Goal: Task Accomplishment & Management: Complete application form

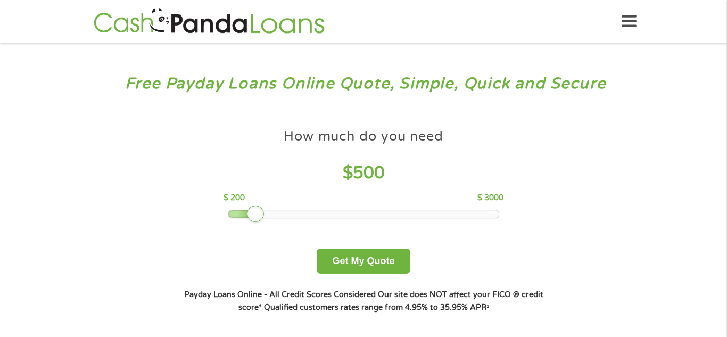
drag, startPoint x: 306, startPoint y: 211, endPoint x: 254, endPoint y: 218, distance: 52.5
click at [254, 218] on div at bounding box center [255, 213] width 17 height 17
click at [334, 262] on button "Get My Quote" at bounding box center [363, 261] width 93 height 25
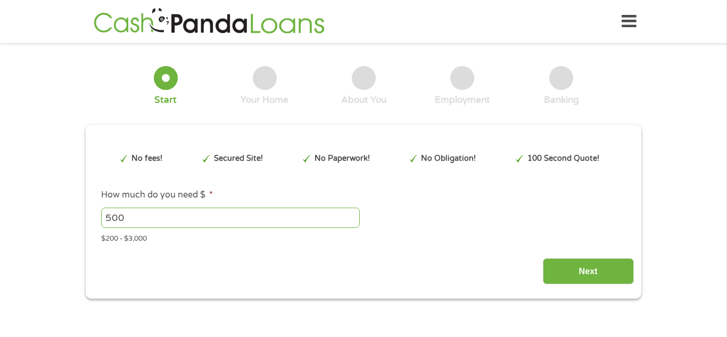
type input "Cj0KCQjw3OjGBhDYARIsADd-uX6xjKVBDyS3sdABEGchGdBkuEsnqbGug5KfAm4o7IYh8wA6CyebMwU…"
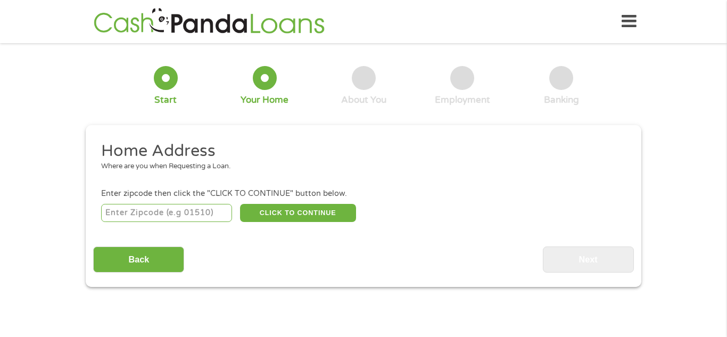
click at [226, 220] on input "number" at bounding box center [166, 213] width 131 height 18
type input "67202"
select select "[US_STATE]"
click at [330, 215] on button "CLICK TO CONTINUE" at bounding box center [298, 213] width 116 height 18
type input "67202"
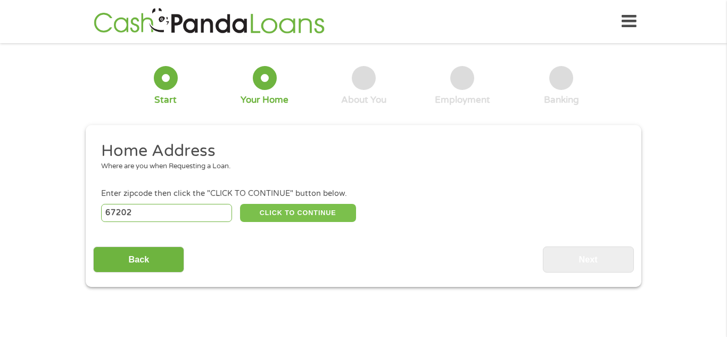
type input "Wichita"
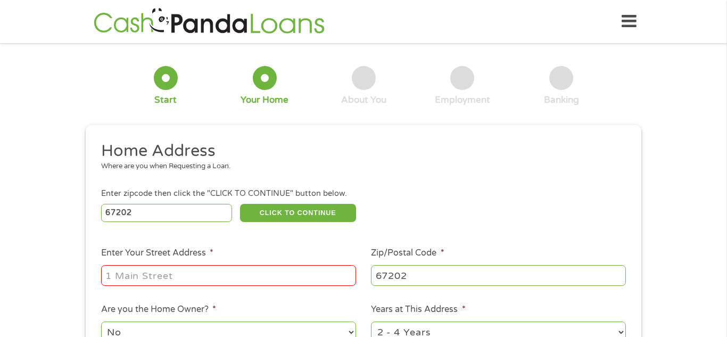
click at [268, 277] on input "Enter Your Street Address *" at bounding box center [228, 275] width 255 height 20
type input "[STREET_ADDRESS]"
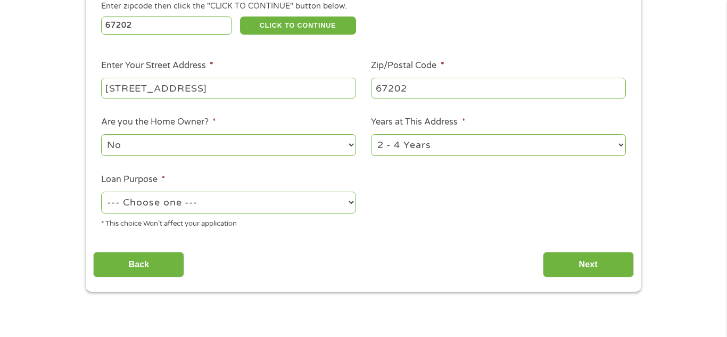
scroll to position [190, 0]
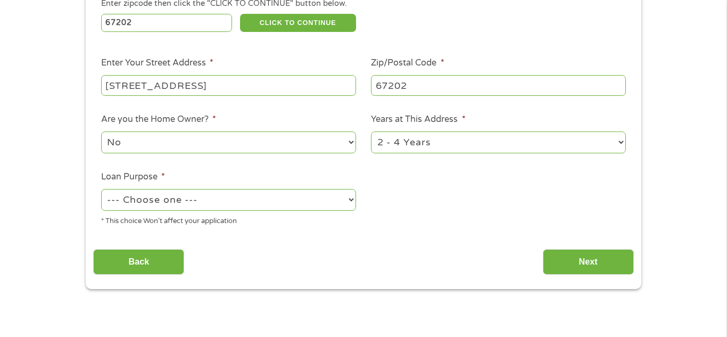
click at [390, 154] on div "1 Year or less 1 - 2 Years 2 - 4 Years Over 4 Years" at bounding box center [498, 143] width 255 height 26
click at [391, 147] on select "1 Year or less 1 - 2 Years 2 - 4 Years Over 4 Years" at bounding box center [498, 142] width 255 height 22
select select "12months"
click at [371, 133] on select "1 Year or less 1 - 2 Years 2 - 4 Years Over 4 Years" at bounding box center [498, 142] width 255 height 22
click at [313, 188] on div "--- Choose one --- Pay Bills Debt Consolidation Home Improvement Major Purchase…" at bounding box center [228, 200] width 255 height 26
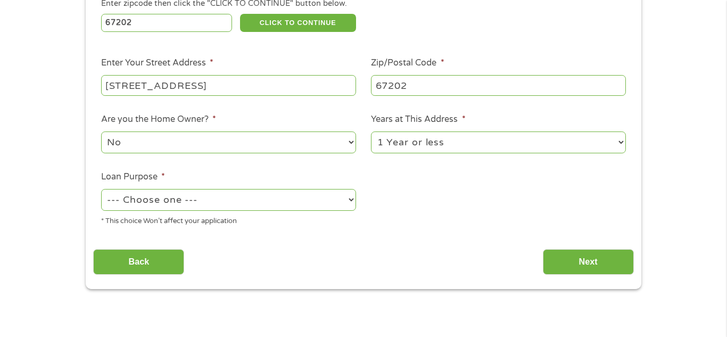
click at [313, 188] on div "--- Choose one --- Pay Bills Debt Consolidation Home Improvement Major Purchase…" at bounding box center [228, 200] width 255 height 26
click at [300, 201] on select "--- Choose one --- Pay Bills Debt Consolidation Home Improvement Major Purchase…" at bounding box center [228, 200] width 255 height 22
select select "paybills"
click at [101, 190] on select "--- Choose one --- Pay Bills Debt Consolidation Home Improvement Major Purchase…" at bounding box center [228, 200] width 255 height 22
click at [566, 266] on input "Next" at bounding box center [588, 262] width 91 height 26
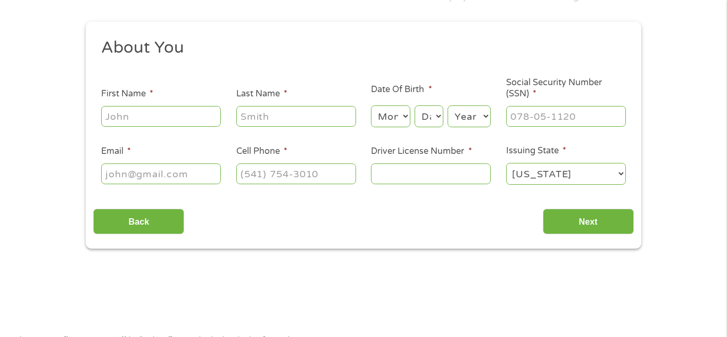
scroll to position [0, 0]
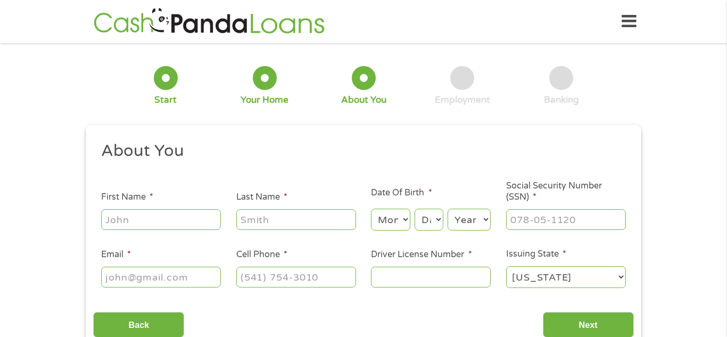
click at [188, 218] on input "First Name *" at bounding box center [161, 219] width 120 height 20
type input "Ashleigh"
type input "Le"
type input "[EMAIL_ADDRESS][DOMAIN_NAME]"
type input "[PHONE_NUMBER]"
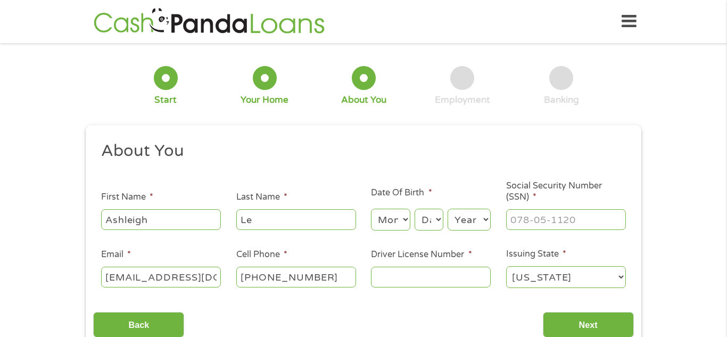
click at [391, 220] on select "Month 1 2 3 4 5 6 7 8 9 10 11 12" at bounding box center [390, 220] width 39 height 22
select select "5"
click at [371, 209] on select "Month 1 2 3 4 5 6 7 8 9 10 11 12" at bounding box center [390, 220] width 39 height 22
click at [423, 209] on select "Day 1 2 3 4 5 6 7 8 9 10 11 12 13 14 15 16 17 18 19 20 21 22 23 24 25 26 27 28 …" at bounding box center [429, 220] width 29 height 22
select select "24"
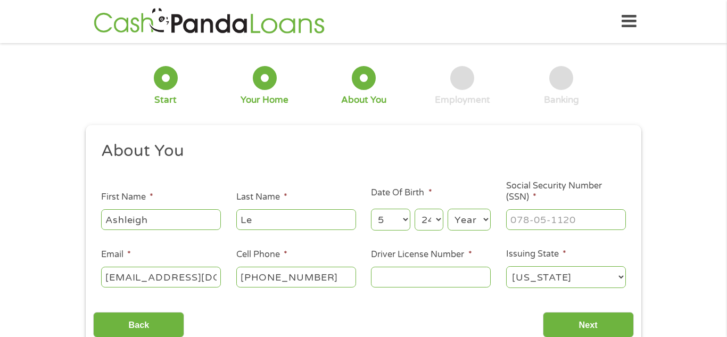
click at [415, 209] on select "Day 1 2 3 4 5 6 7 8 9 10 11 12 13 14 15 16 17 18 19 20 21 22 23 24 25 26 27 28 …" at bounding box center [429, 220] width 29 height 22
click at [466, 221] on select "Year [DATE] 2006 2005 2004 2003 2002 2001 2000 1999 1998 1997 1996 1995 1994 19…" at bounding box center [469, 220] width 43 height 22
select select "1987"
click at [448, 209] on select "Year [DATE] 2006 2005 2004 2003 2002 2001 2000 1999 1998 1997 1996 1995 1994 19…" at bounding box center [469, 220] width 43 height 22
click at [517, 211] on input "___-__-____" at bounding box center [566, 219] width 120 height 20
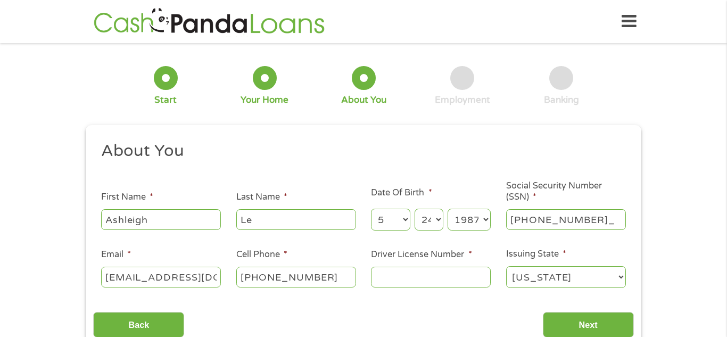
type input "513-92-9240"
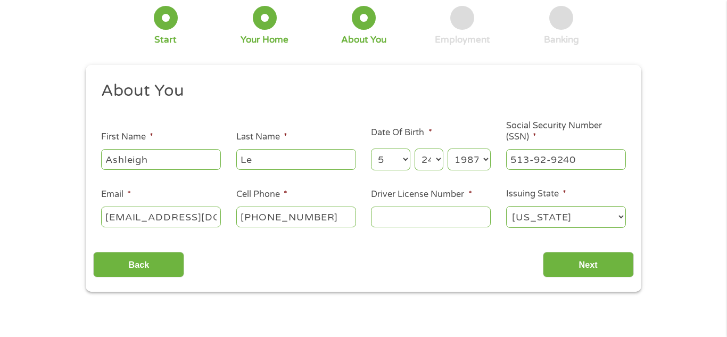
scroll to position [64, 0]
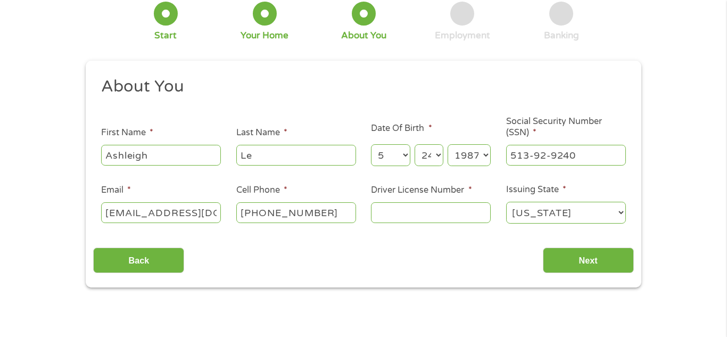
click at [392, 219] on input "Driver License Number *" at bounding box center [431, 212] width 120 height 20
type input "k01655779"
click at [582, 263] on input "Next" at bounding box center [588, 260] width 91 height 26
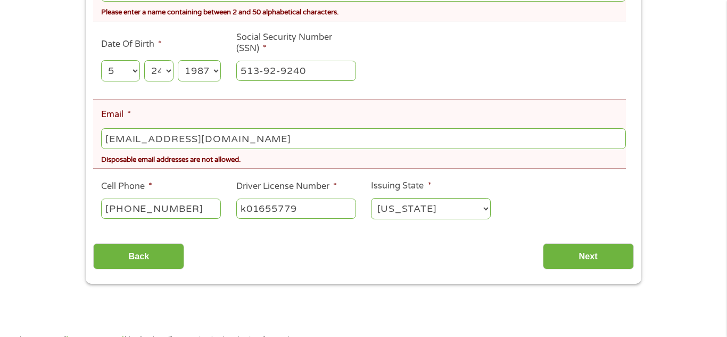
scroll to position [323, 0]
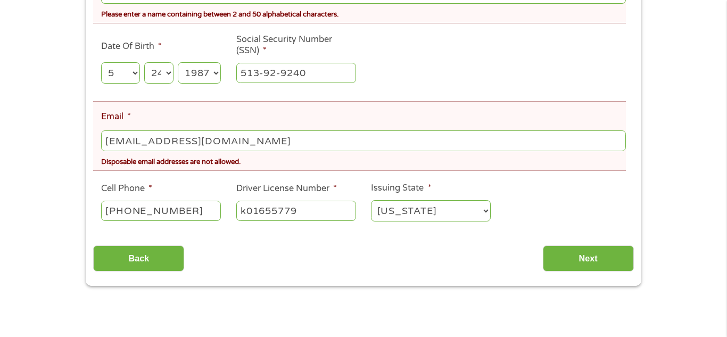
click at [582, 263] on input "Next" at bounding box center [588, 258] width 91 height 26
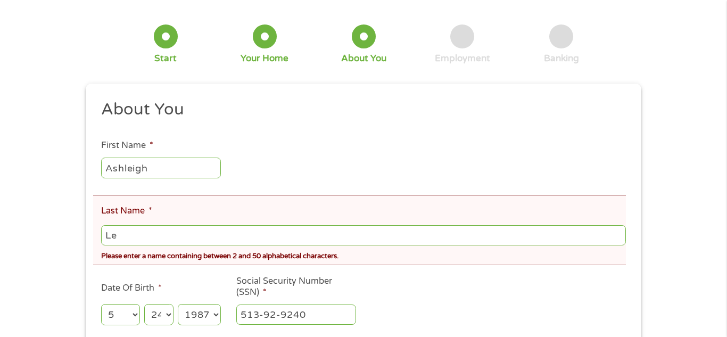
scroll to position [88, 0]
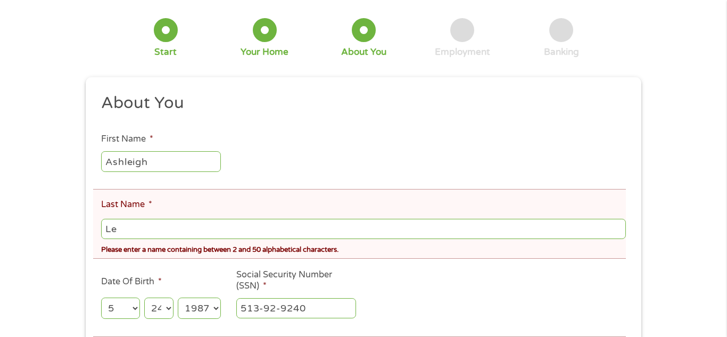
click at [105, 228] on input "Le" at bounding box center [363, 229] width 525 height 20
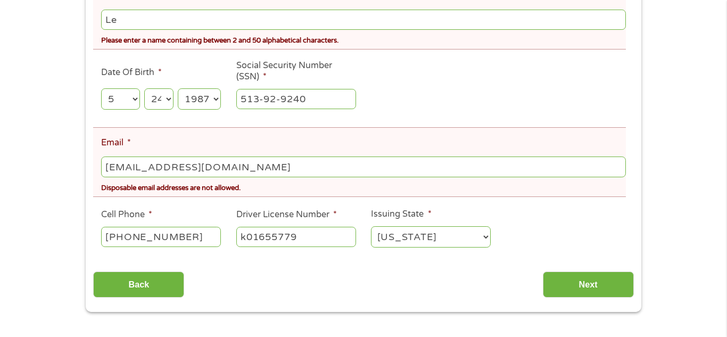
scroll to position [297, 0]
type input "Le"
click at [584, 280] on input "Next" at bounding box center [588, 284] width 91 height 26
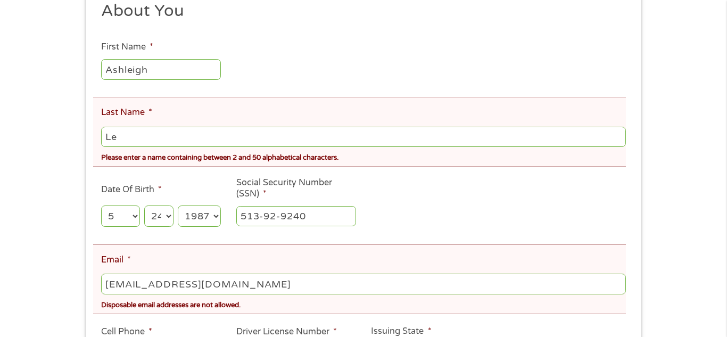
scroll to position [183, 0]
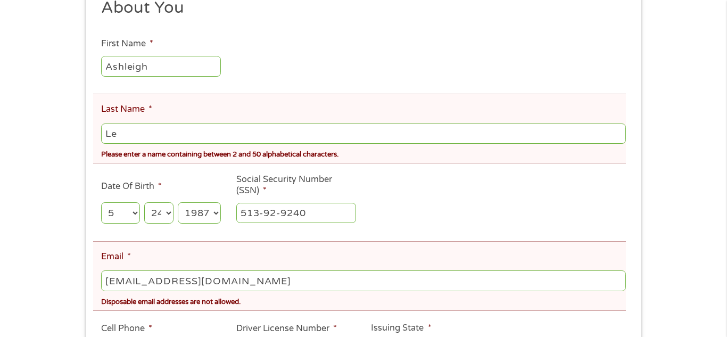
click at [161, 138] on input "Le" at bounding box center [363, 133] width 525 height 20
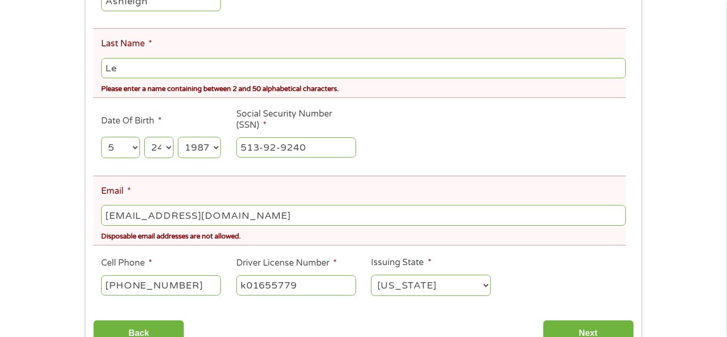
scroll to position [252, 0]
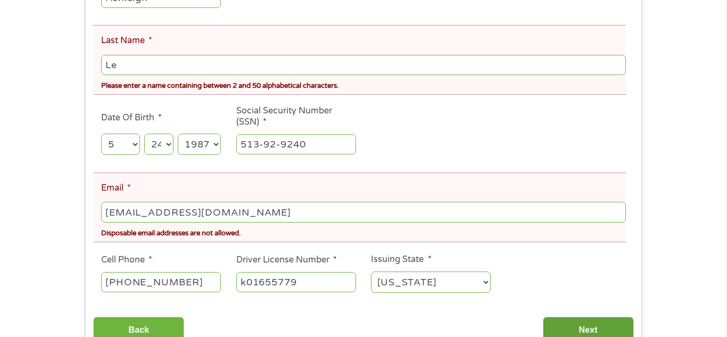
click at [582, 323] on input "Next" at bounding box center [588, 330] width 91 height 26
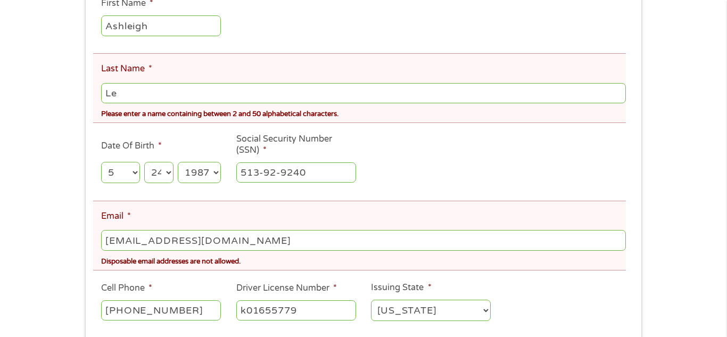
scroll to position [224, 0]
click at [582, 323] on ul "About You This field is hidden when viewing the form Title * --- Choose one ---…" at bounding box center [363, 143] width 540 height 374
click at [177, 239] on input "[EMAIL_ADDRESS][DOMAIN_NAME]" at bounding box center [363, 239] width 525 height 20
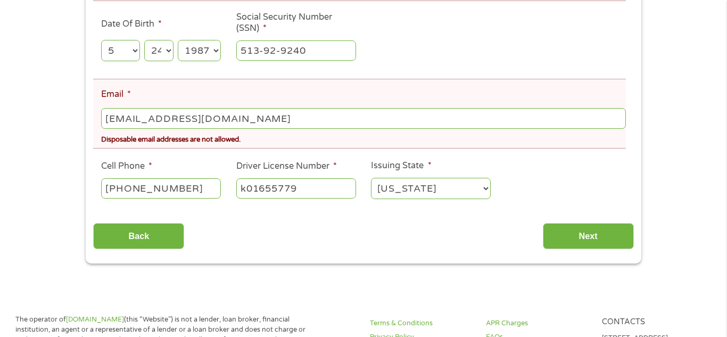
scroll to position [350, 0]
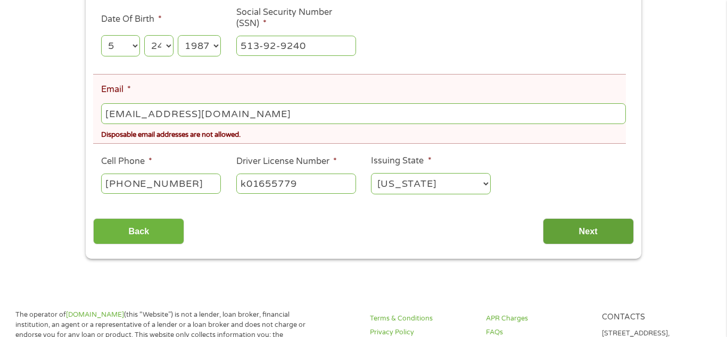
type input "[EMAIL_ADDRESS][DOMAIN_NAME]"
click at [580, 227] on input "Next" at bounding box center [588, 231] width 91 height 26
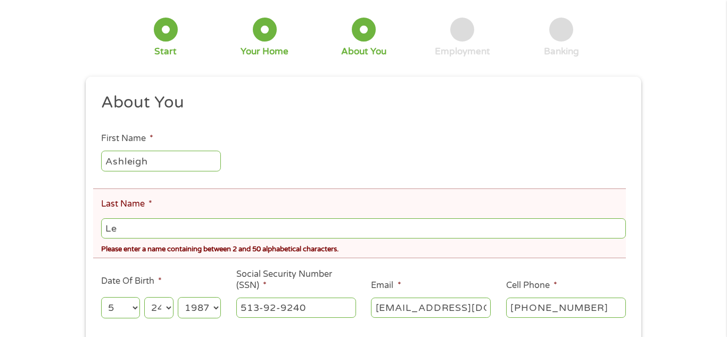
scroll to position [82, 0]
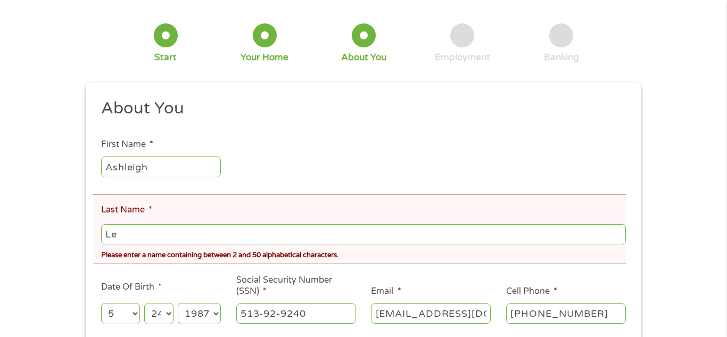
click at [573, 228] on input "Le" at bounding box center [363, 234] width 525 height 20
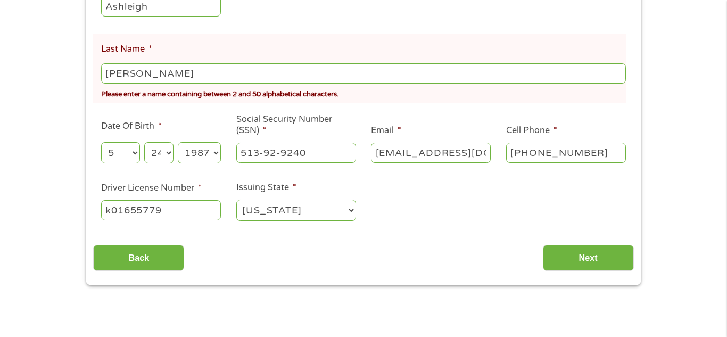
scroll to position [251, 0]
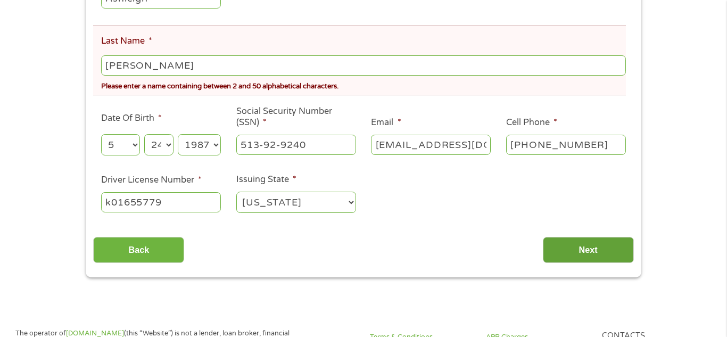
type input "[PERSON_NAME]"
click at [600, 251] on input "Next" at bounding box center [588, 250] width 91 height 26
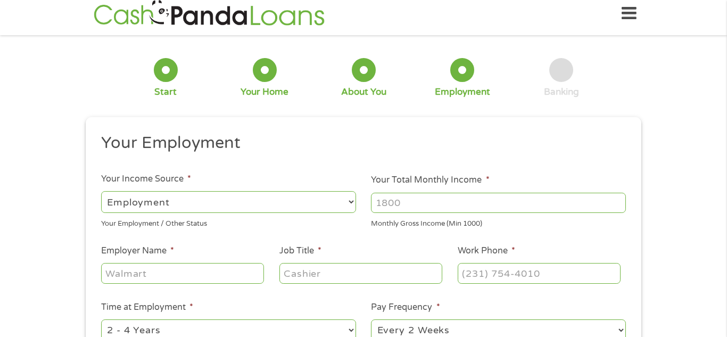
scroll to position [0, 0]
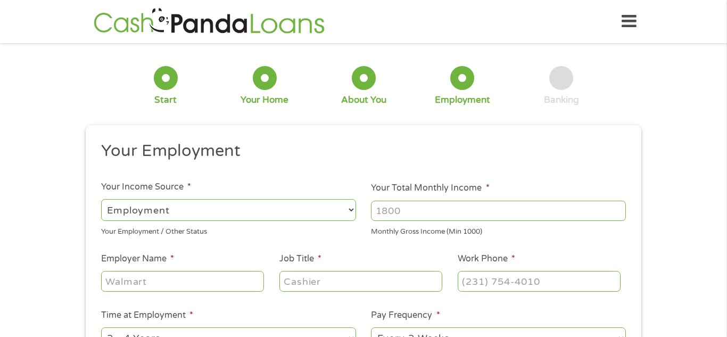
click at [519, 206] on input "Your Total Monthly Income *" at bounding box center [498, 211] width 255 height 20
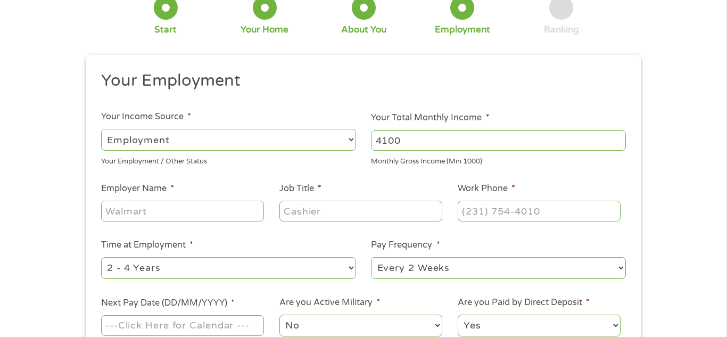
scroll to position [73, 0]
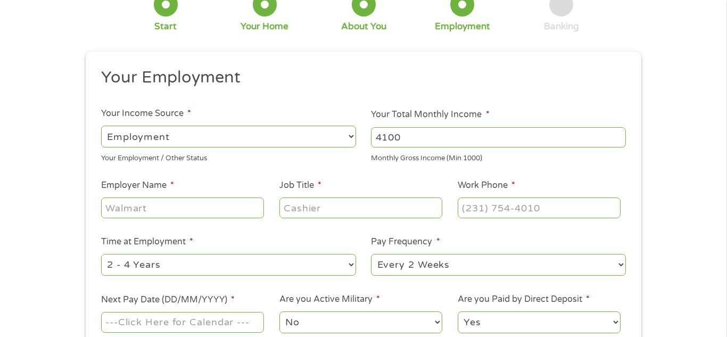
type input "4100"
click at [200, 201] on input "Employer Name *" at bounding box center [182, 207] width 163 height 20
type input "ANC"
click at [311, 205] on input "Job Title *" at bounding box center [360, 207] width 163 height 20
type input "scheduler"
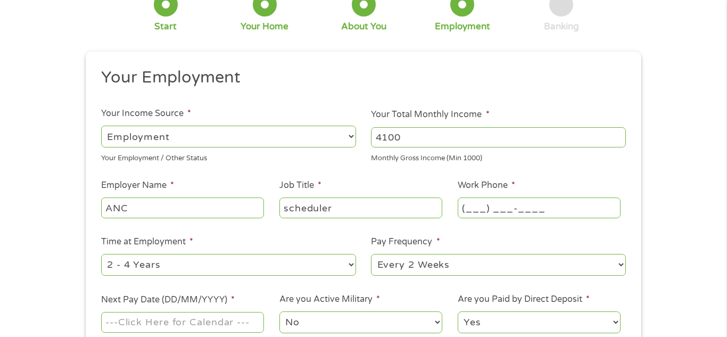
click at [477, 214] on input "(___) ___-____" at bounding box center [539, 207] width 163 height 20
type input "[PHONE_NUMBER]"
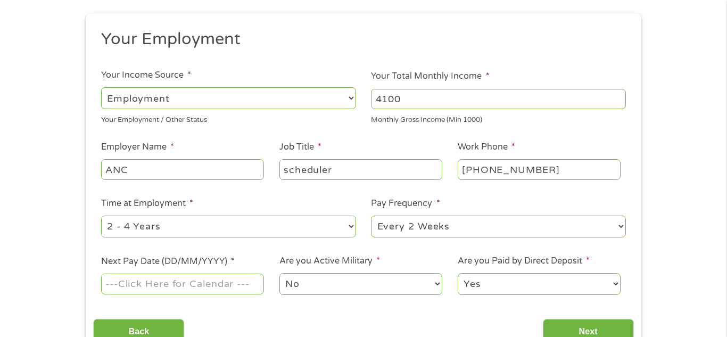
scroll to position [114, 0]
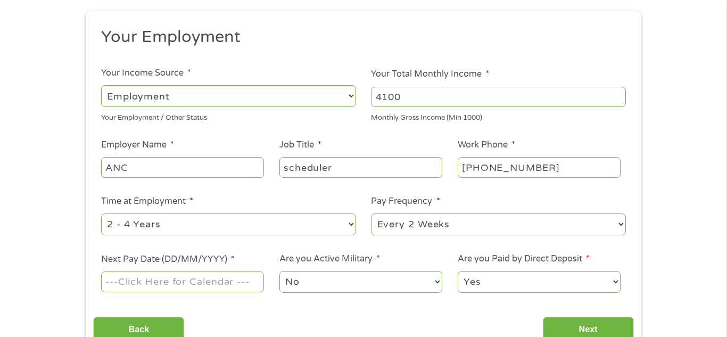
click at [349, 235] on div "--- Choose one --- 1 Year or less 1 - 2 Years 2 - 4 Years Over 4 Years" at bounding box center [228, 225] width 255 height 26
click at [344, 229] on select "--- Choose one --- 1 Year or less 1 - 2 Years 2 - 4 Years Over 4 Years" at bounding box center [228, 224] width 255 height 22
select select "60months"
click at [101, 213] on select "--- Choose one --- 1 Year or less 1 - 2 Years 2 - 4 Years Over 4 Years" at bounding box center [228, 224] width 255 height 22
click at [396, 228] on select "--- Choose one --- Every 2 Weeks Every Week Monthly Semi-Monthly" at bounding box center [498, 224] width 255 height 22
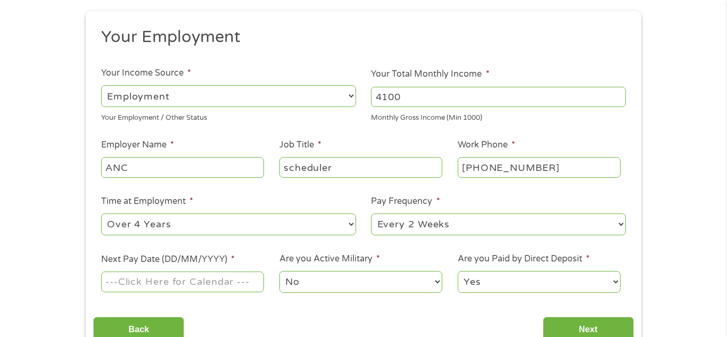
click at [396, 228] on select "--- Choose one --- Every 2 Weeks Every Week Monthly Semi-Monthly" at bounding box center [498, 224] width 255 height 22
click at [169, 279] on input "Next Pay Date (DD/MM/YYYY) *" at bounding box center [182, 281] width 163 height 20
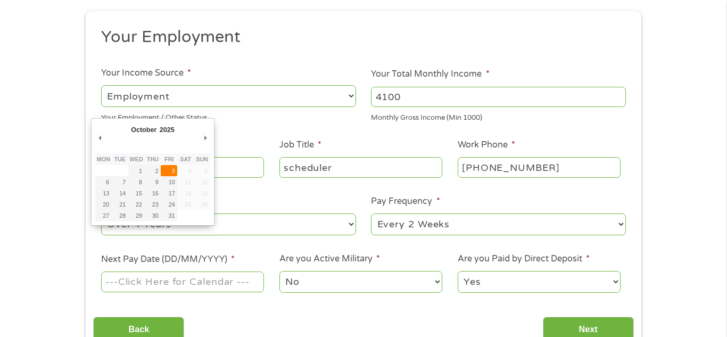
type input "[DATE]"
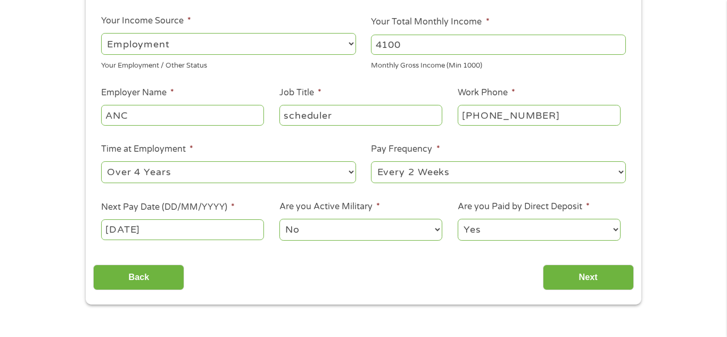
scroll to position [168, 0]
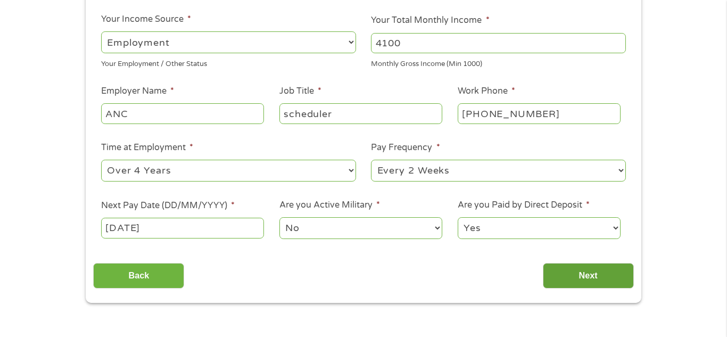
click at [559, 276] on input "Next" at bounding box center [588, 276] width 91 height 26
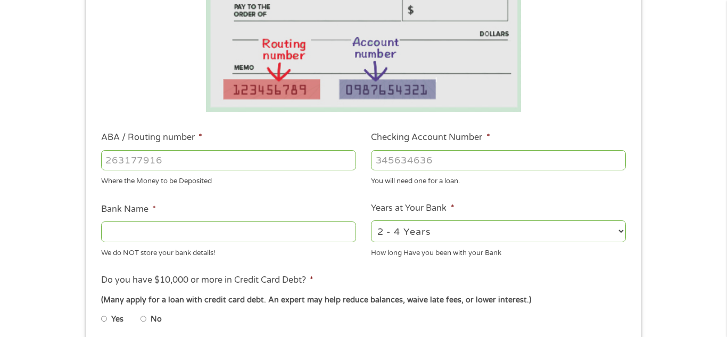
scroll to position [212, 0]
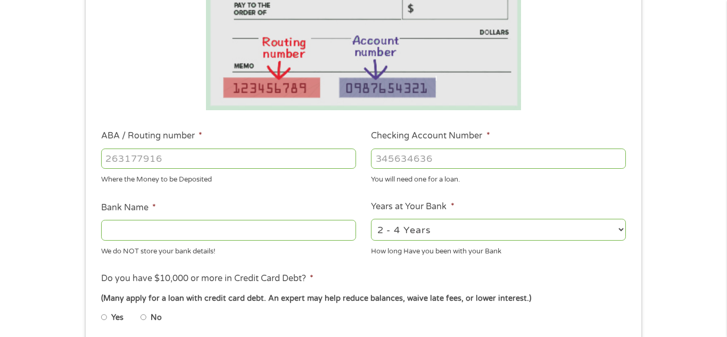
click at [214, 158] on input "ABA / Routing number *" at bounding box center [228, 158] width 255 height 20
type input "101100045"
type input "BANK OF AMERICA NA"
type input "518012108932"
click at [415, 237] on select "2 - 4 Years 6 - 12 Months 1 - 2 Years Over 4 Years" at bounding box center [498, 230] width 255 height 22
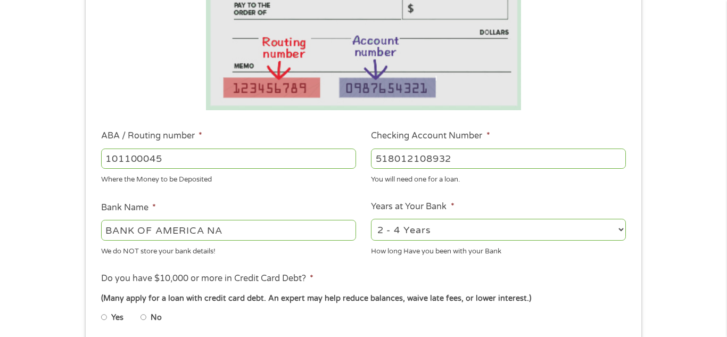
select select "12months"
click at [371, 219] on select "2 - 4 Years 6 - 12 Months 1 - 2 Years Over 4 Years" at bounding box center [498, 230] width 255 height 22
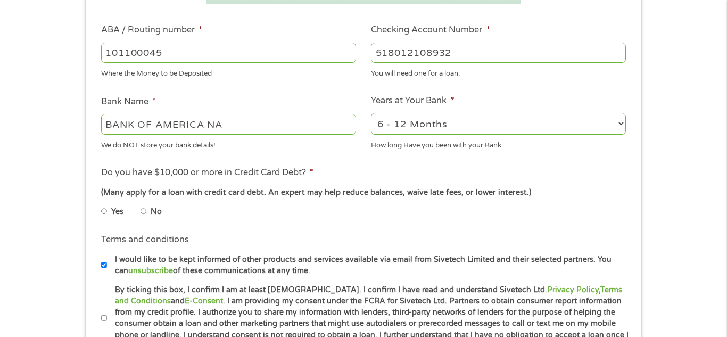
scroll to position [319, 0]
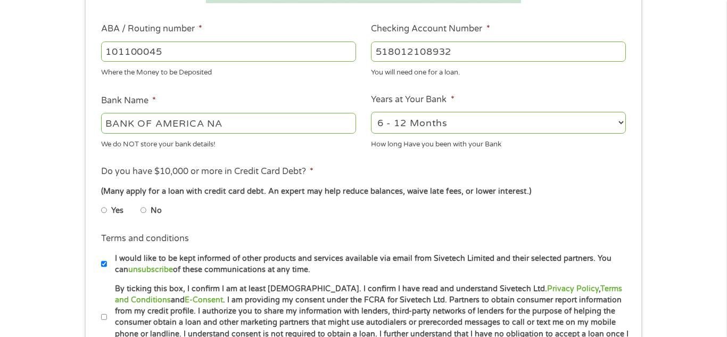
click at [145, 211] on input "No" at bounding box center [143, 210] width 6 height 17
radio input "true"
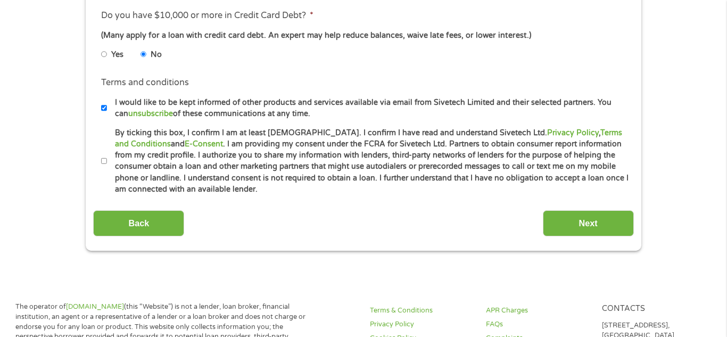
scroll to position [478, 0]
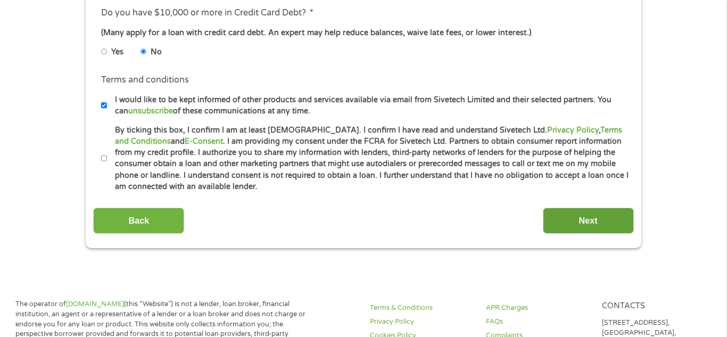
click at [566, 214] on input "Next" at bounding box center [588, 221] width 91 height 26
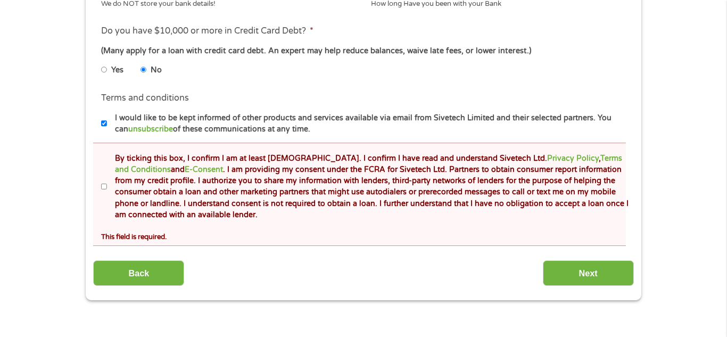
scroll to position [512, 0]
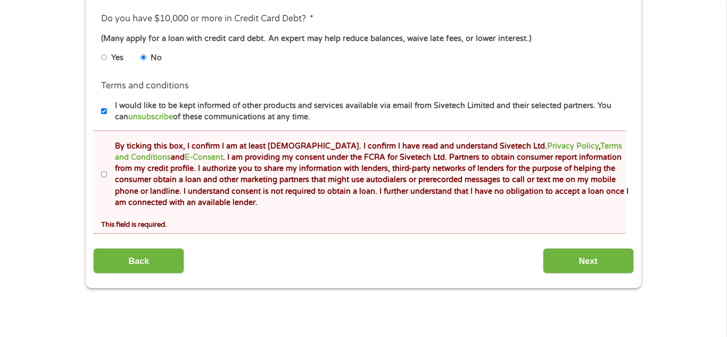
click at [106, 179] on input "By ticking this box, I confirm I am at least [DEMOGRAPHIC_DATA]. I confirm I ha…" at bounding box center [104, 174] width 6 height 17
checkbox input "true"
click at [588, 266] on input "Next" at bounding box center [588, 261] width 91 height 26
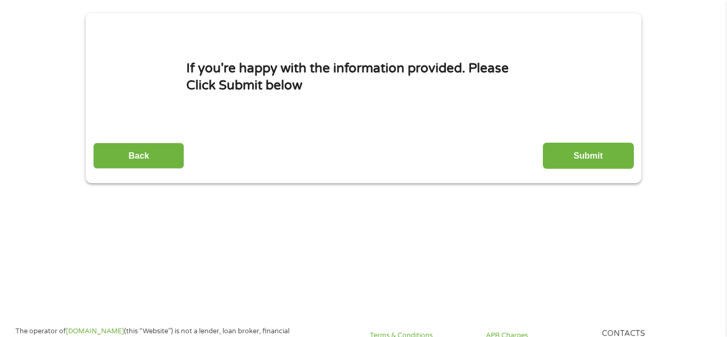
scroll to position [0, 0]
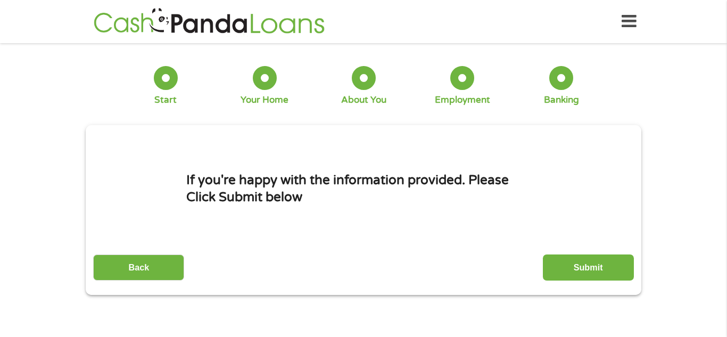
click at [588, 266] on input "Submit" at bounding box center [588, 267] width 91 height 26
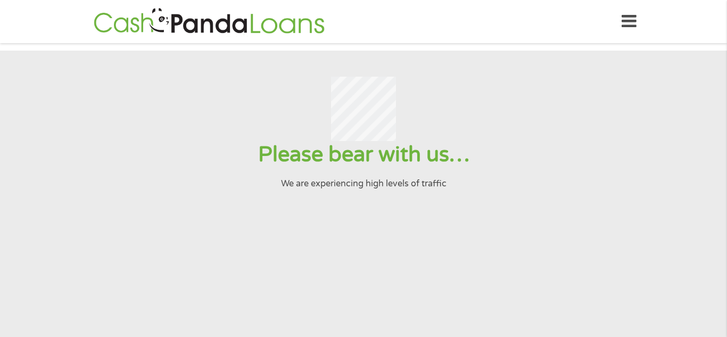
click at [588, 266] on section "Please bear with us… We are experiencing high levels of traffic" at bounding box center [363, 230] width 727 height 359
